Goal: Obtain resource: Download file/media

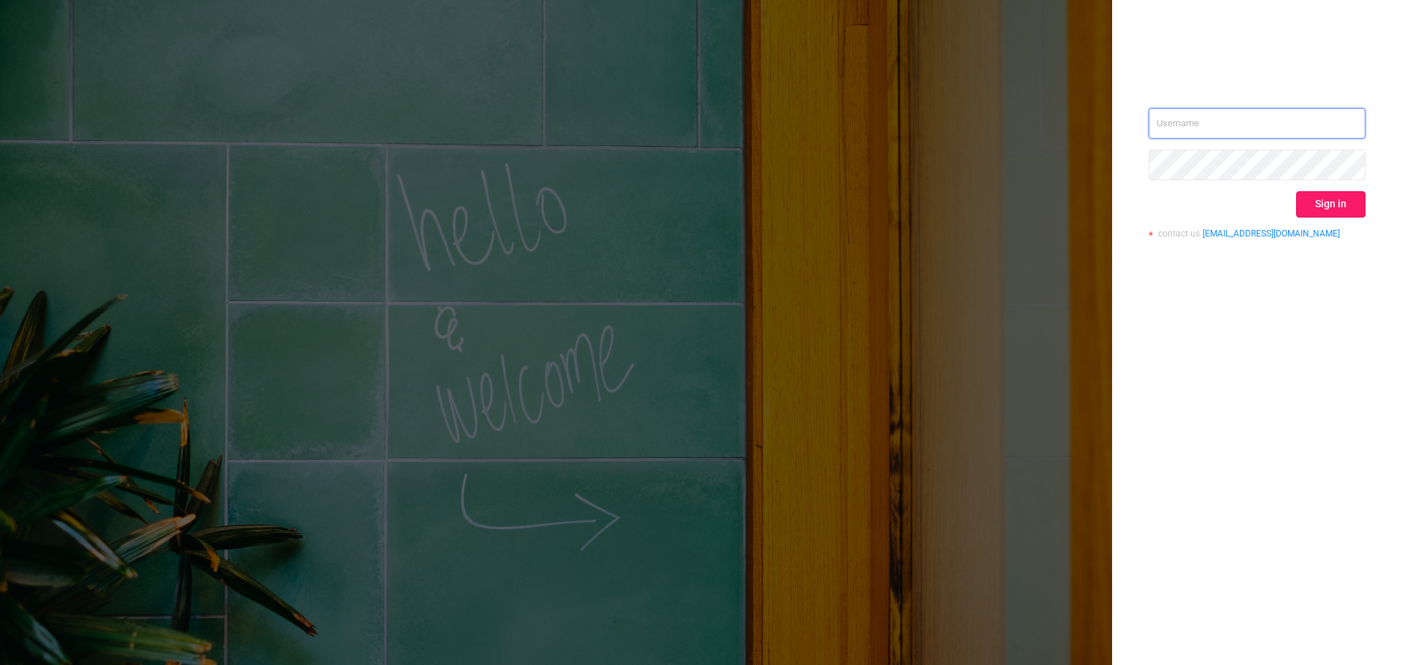
type input "[EMAIL_ADDRESS][DOMAIN_NAME]"
click at [1322, 207] on button "Sign in" at bounding box center [1330, 204] width 69 height 26
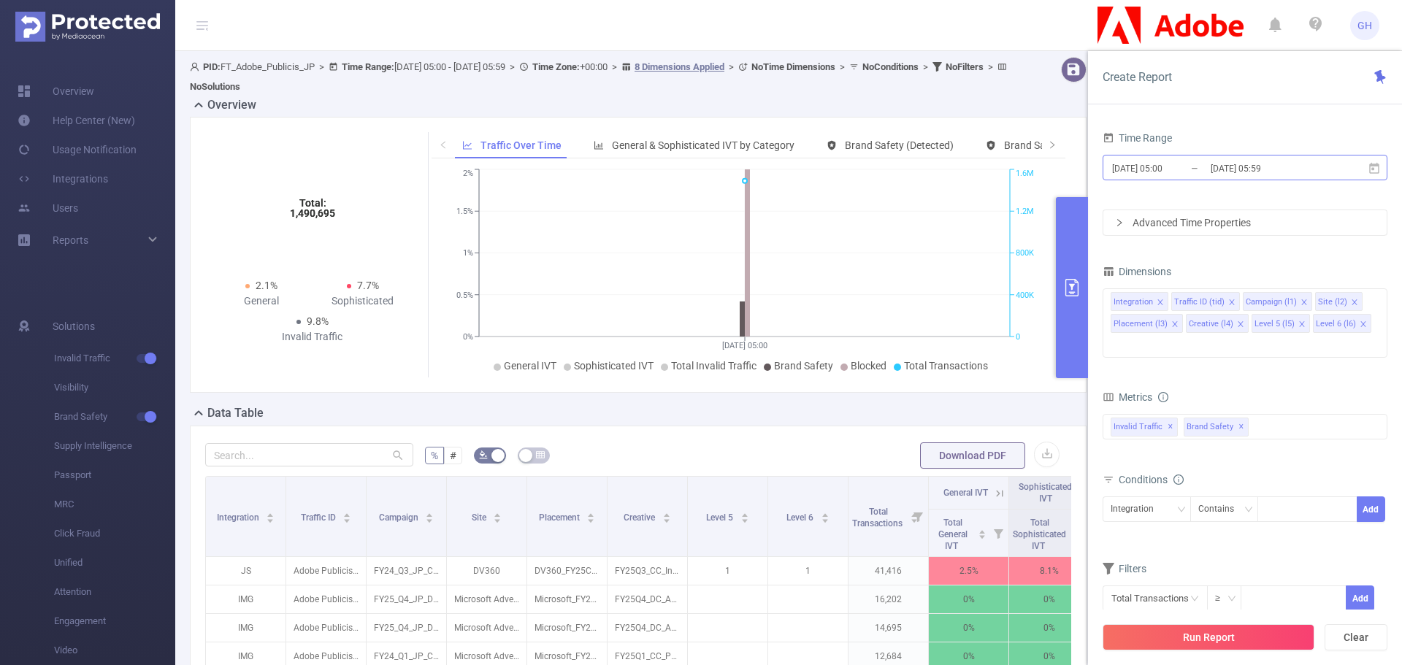
click at [1217, 176] on input "[DATE] 05:59" at bounding box center [1268, 168] width 118 height 20
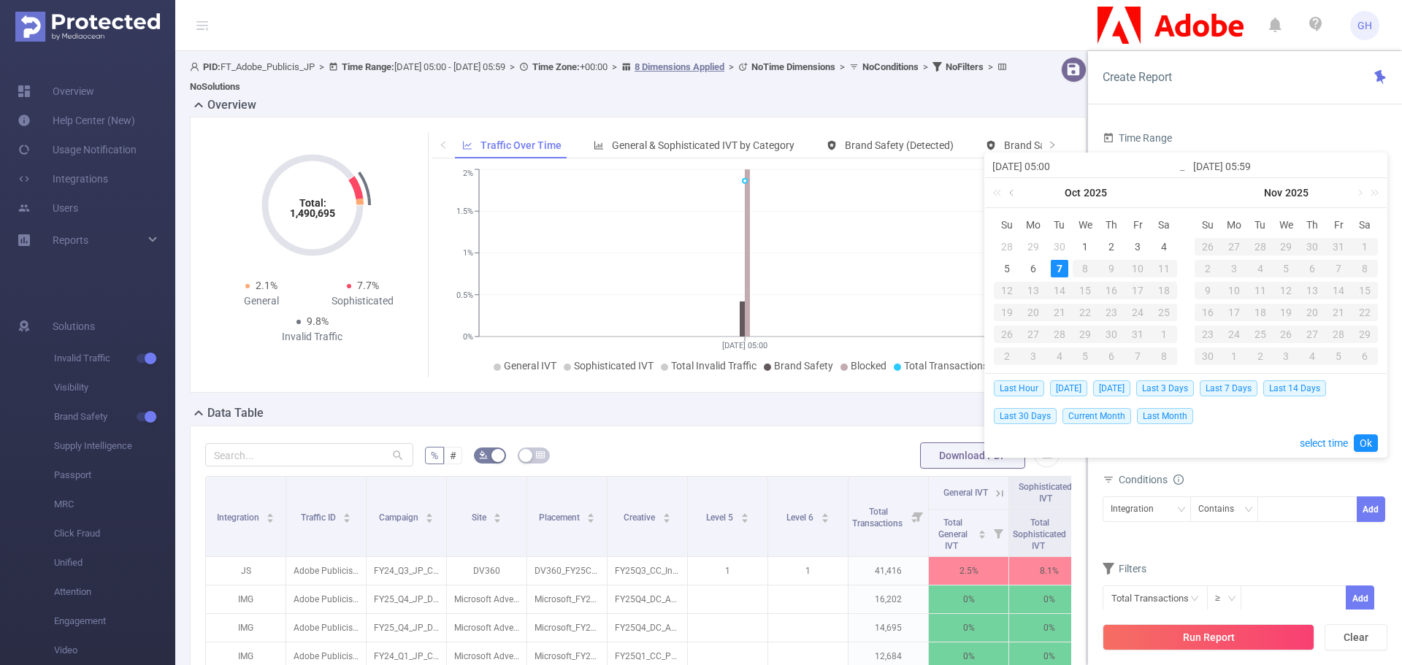
click at [1011, 191] on link at bounding box center [1012, 192] width 13 height 29
click at [1162, 310] on div "27" at bounding box center [1164, 313] width 18 height 18
click at [1214, 194] on link at bounding box center [1213, 192] width 13 height 29
click at [1342, 249] on div "3" at bounding box center [1339, 247] width 18 height 18
type input "[DATE] 05:00"
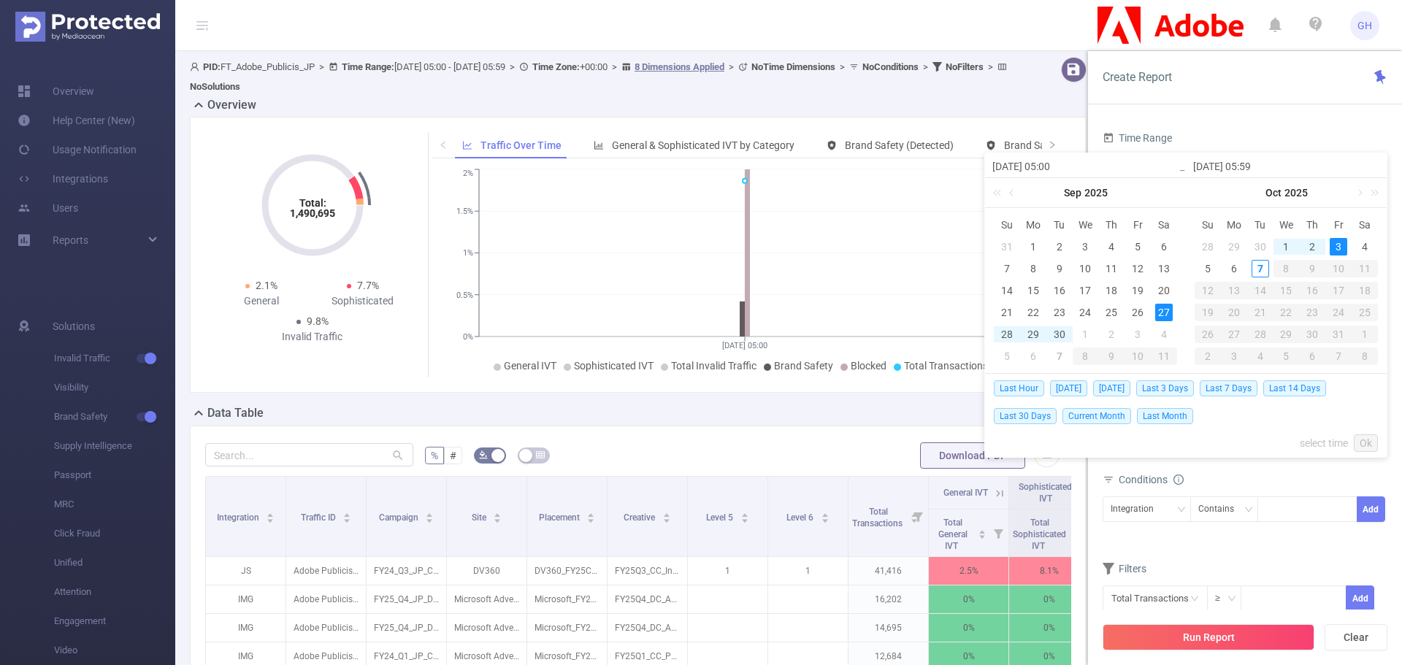
type input "[DATE] 05:59"
type input "[DATE] 05:00"
type input "[DATE] 05:59"
click at [1360, 441] on link "Ok" at bounding box center [1366, 444] width 24 height 18
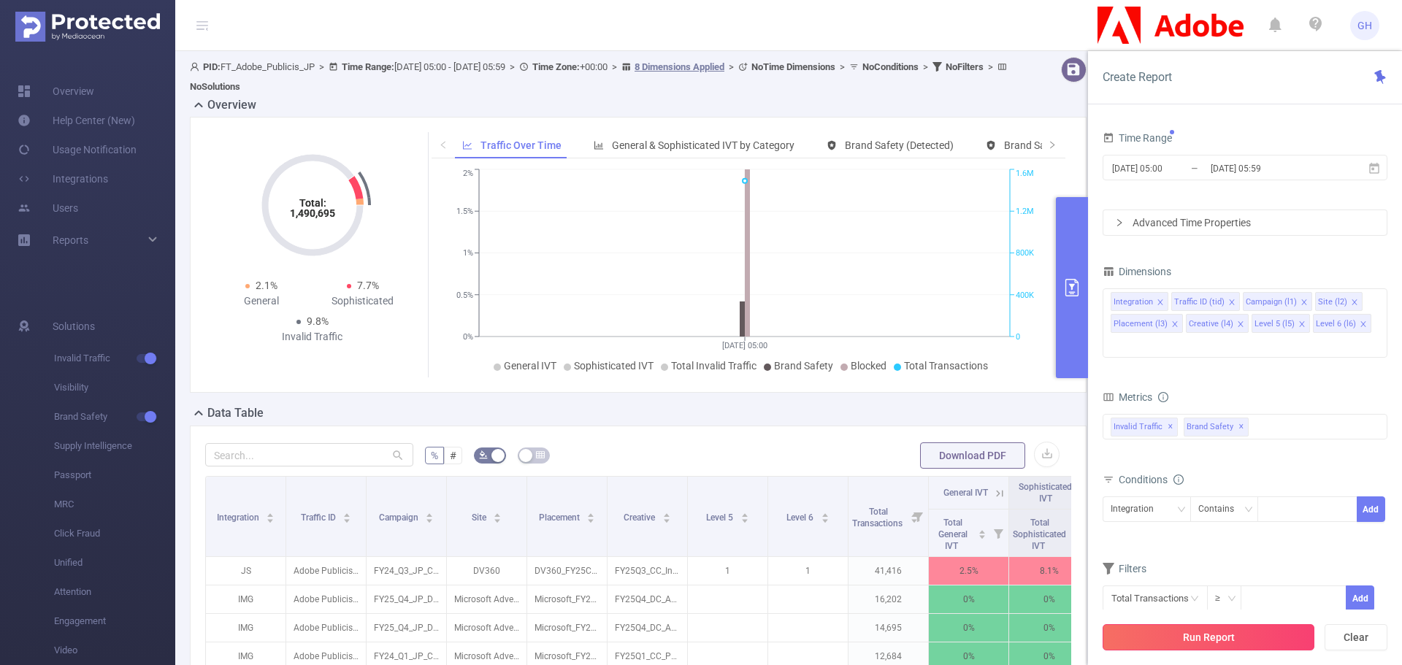
click at [1190, 635] on button "Run Report" at bounding box center [1209, 637] width 212 height 26
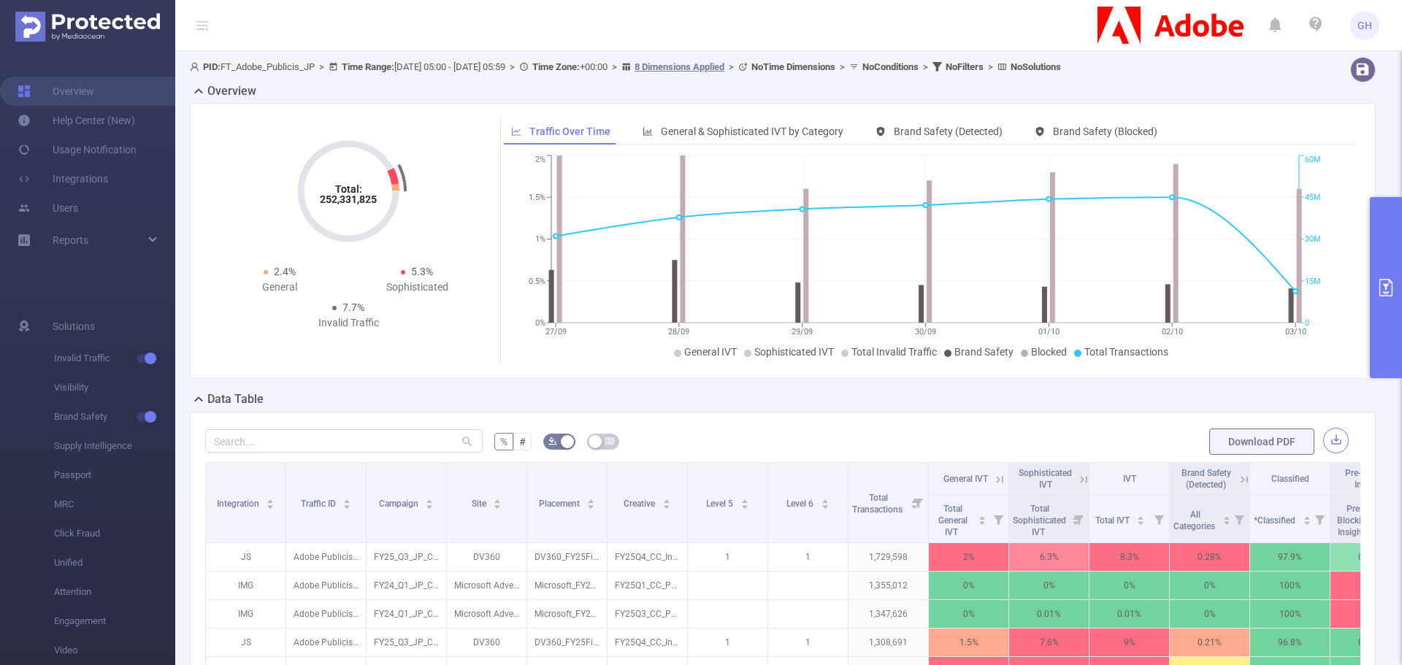
click at [1329, 443] on button "button" at bounding box center [1336, 441] width 26 height 26
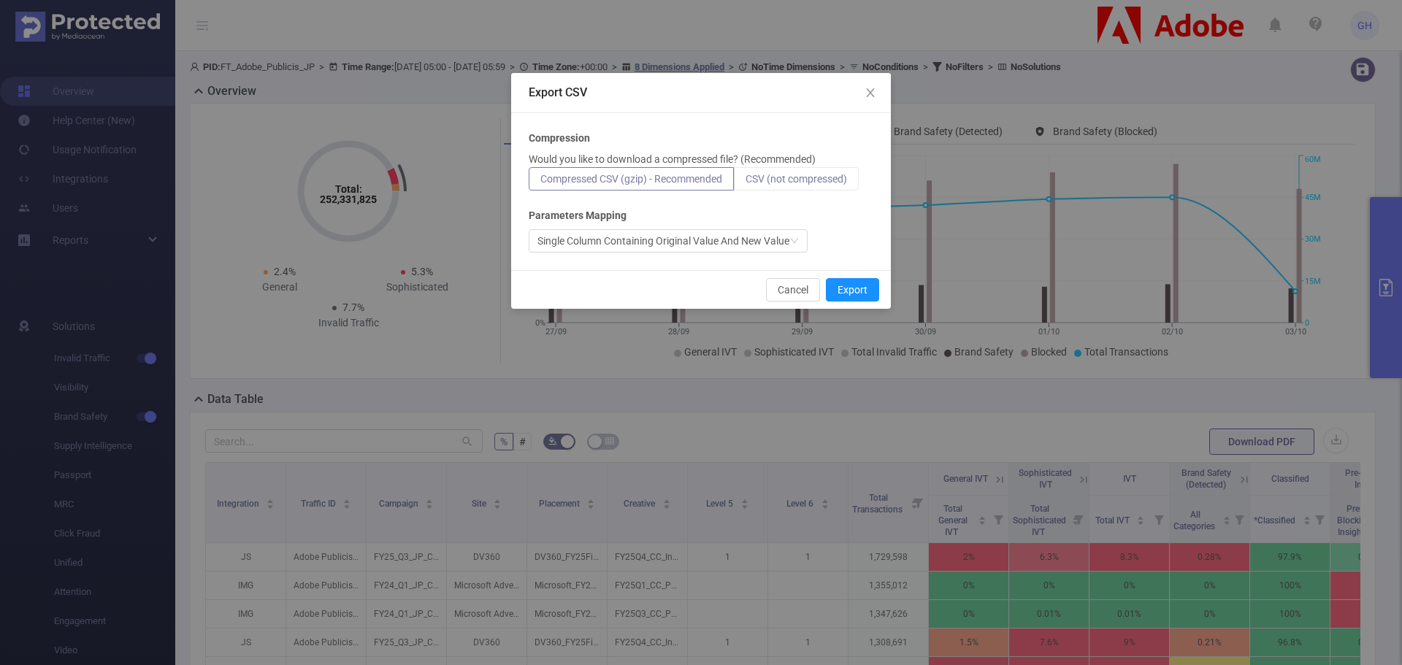
click at [797, 177] on span "CSV (not compressed)" at bounding box center [797, 179] width 102 height 12
click at [746, 183] on input "CSV (not compressed)" at bounding box center [746, 183] width 0 height 0
click at [849, 291] on button "Export" at bounding box center [852, 289] width 53 height 23
